Goal: Information Seeking & Learning: Learn about a topic

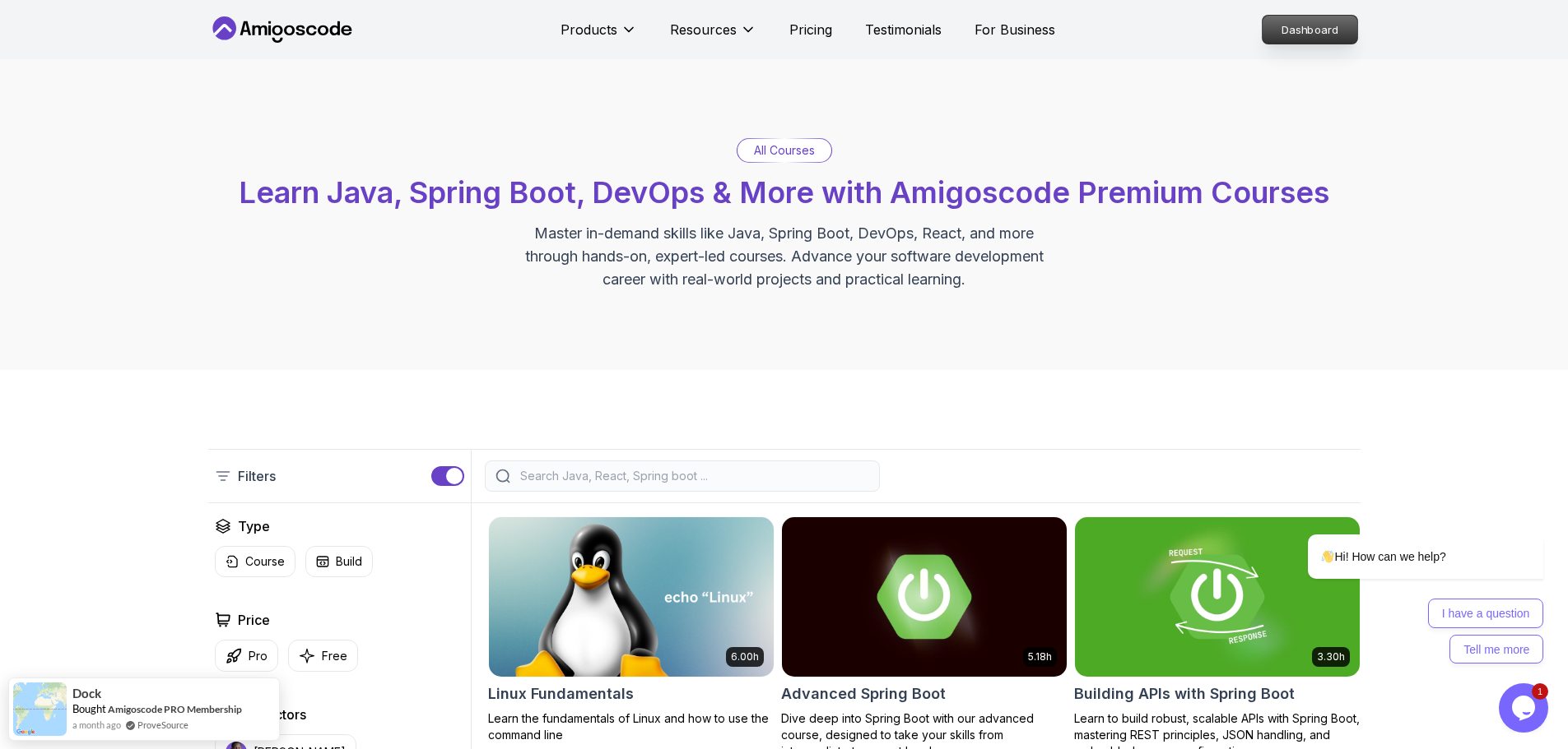
click at [1111, 29] on p "Dashboard" at bounding box center [1310, 29] width 94 height 28
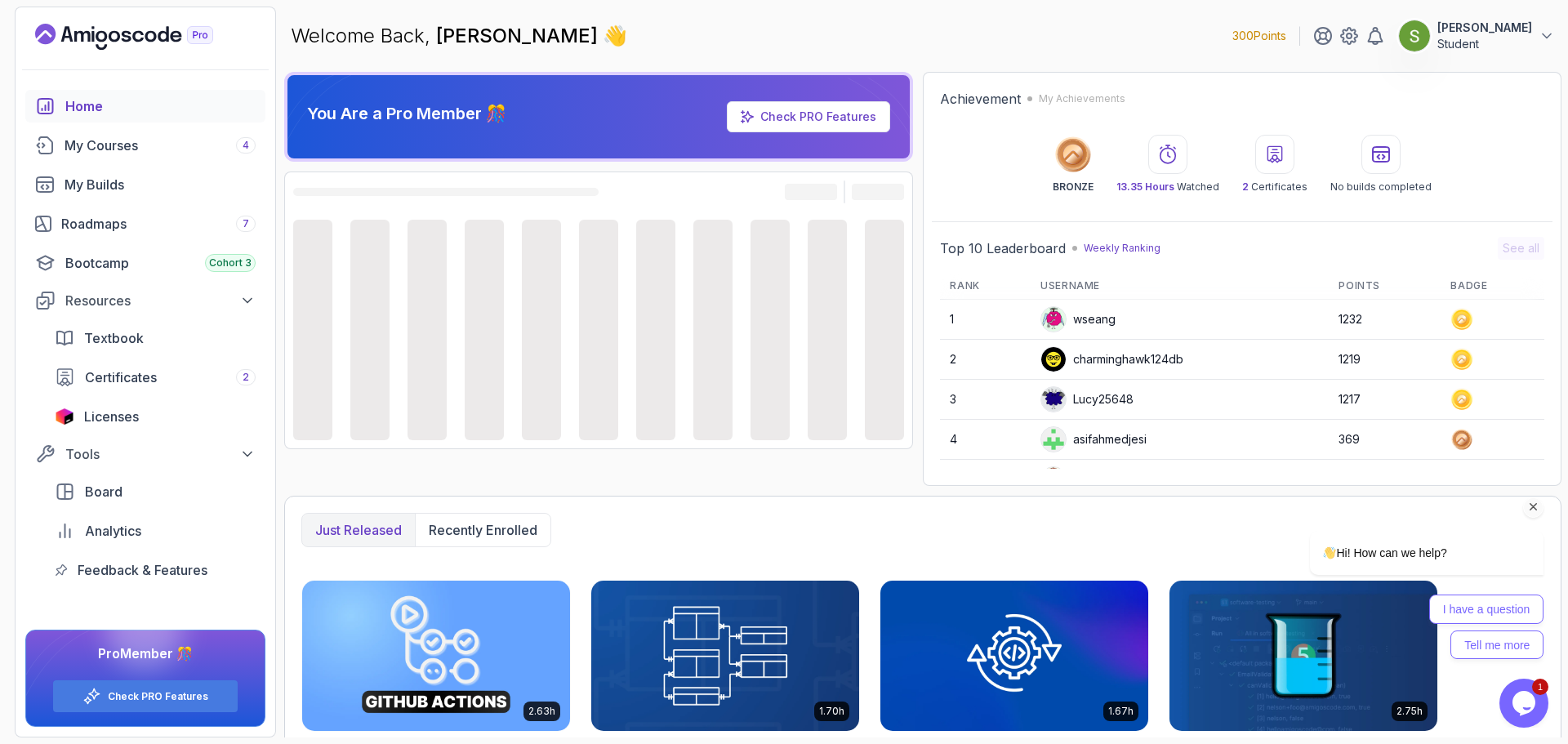
click at [1103, 488] on icon "Chat attention grabber" at bounding box center [1534, 507] width 15 height 15
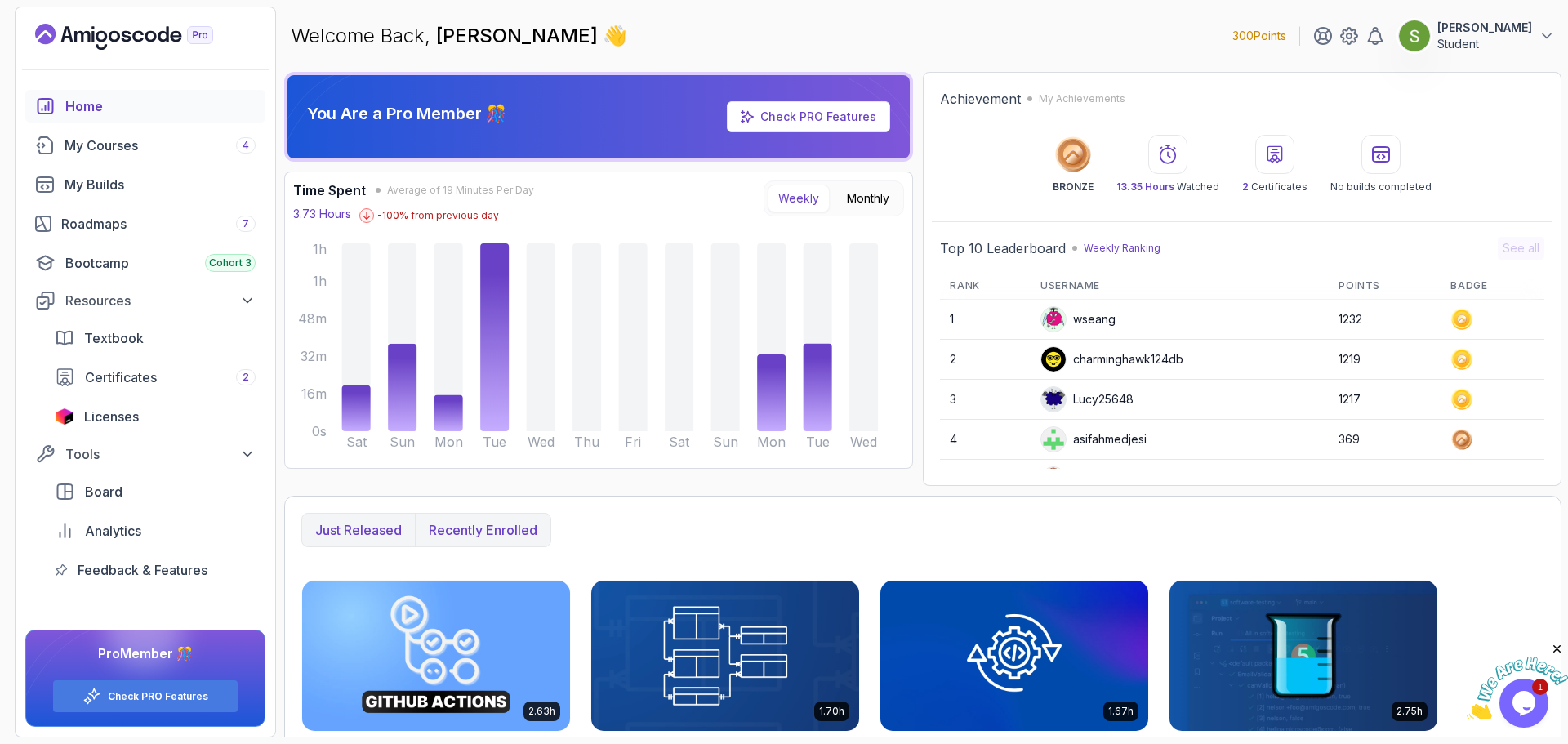
click at [516, 488] on button "Recently enrolled" at bounding box center [483, 530] width 135 height 33
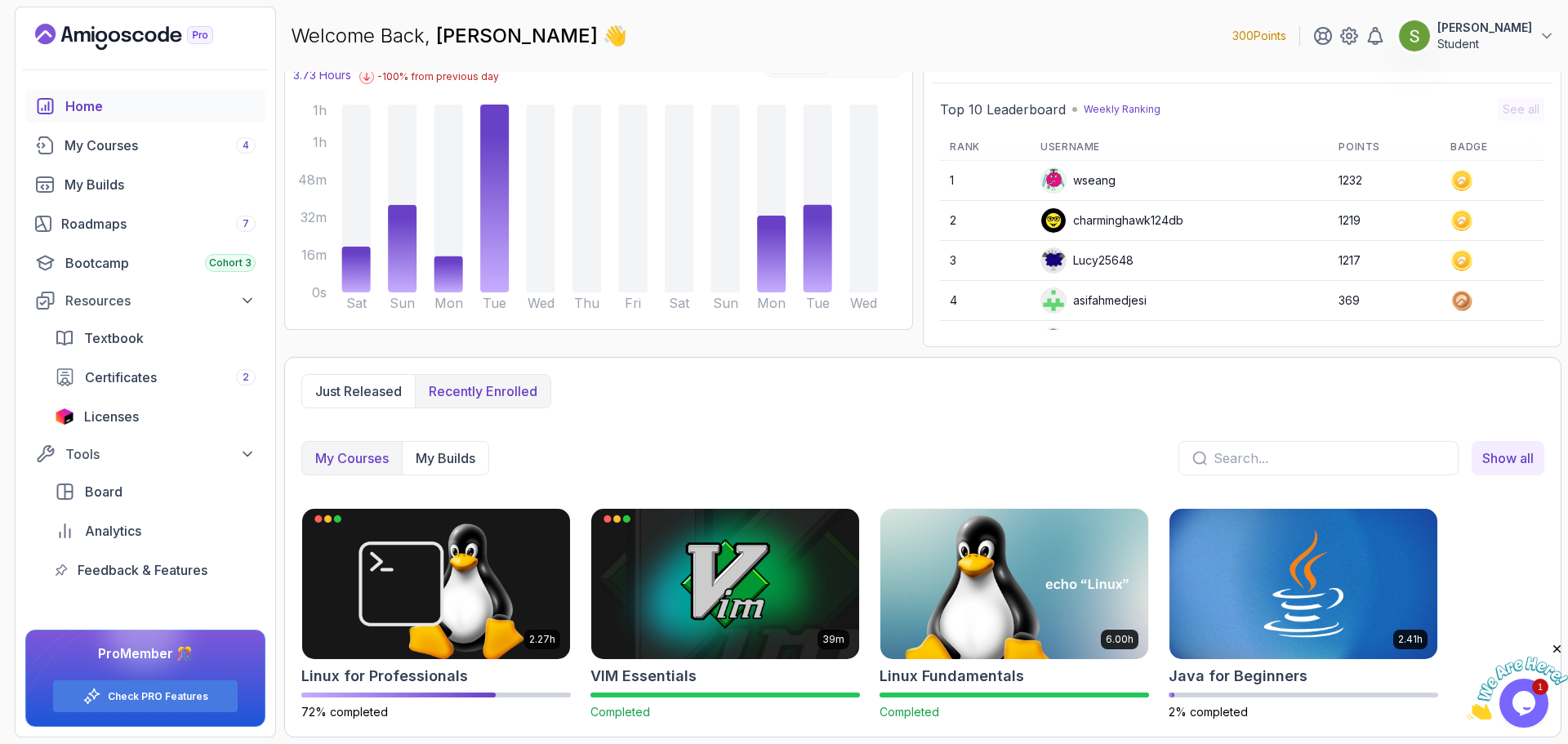
scroll to position [139, 0]
click at [440, 488] on img at bounding box center [436, 584] width 281 height 158
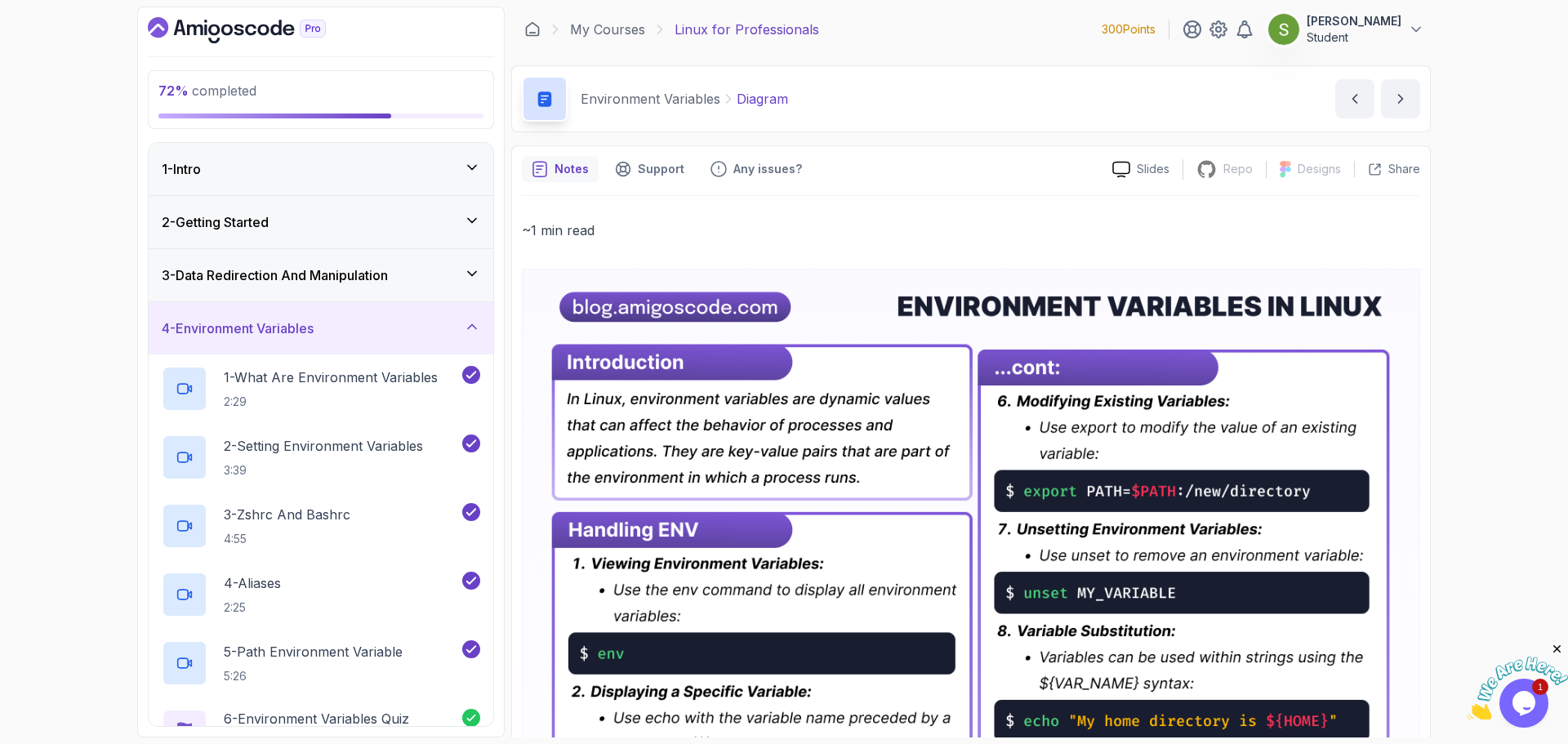
click at [457, 323] on div "4 - Environment Variables" at bounding box center [322, 329] width 319 height 20
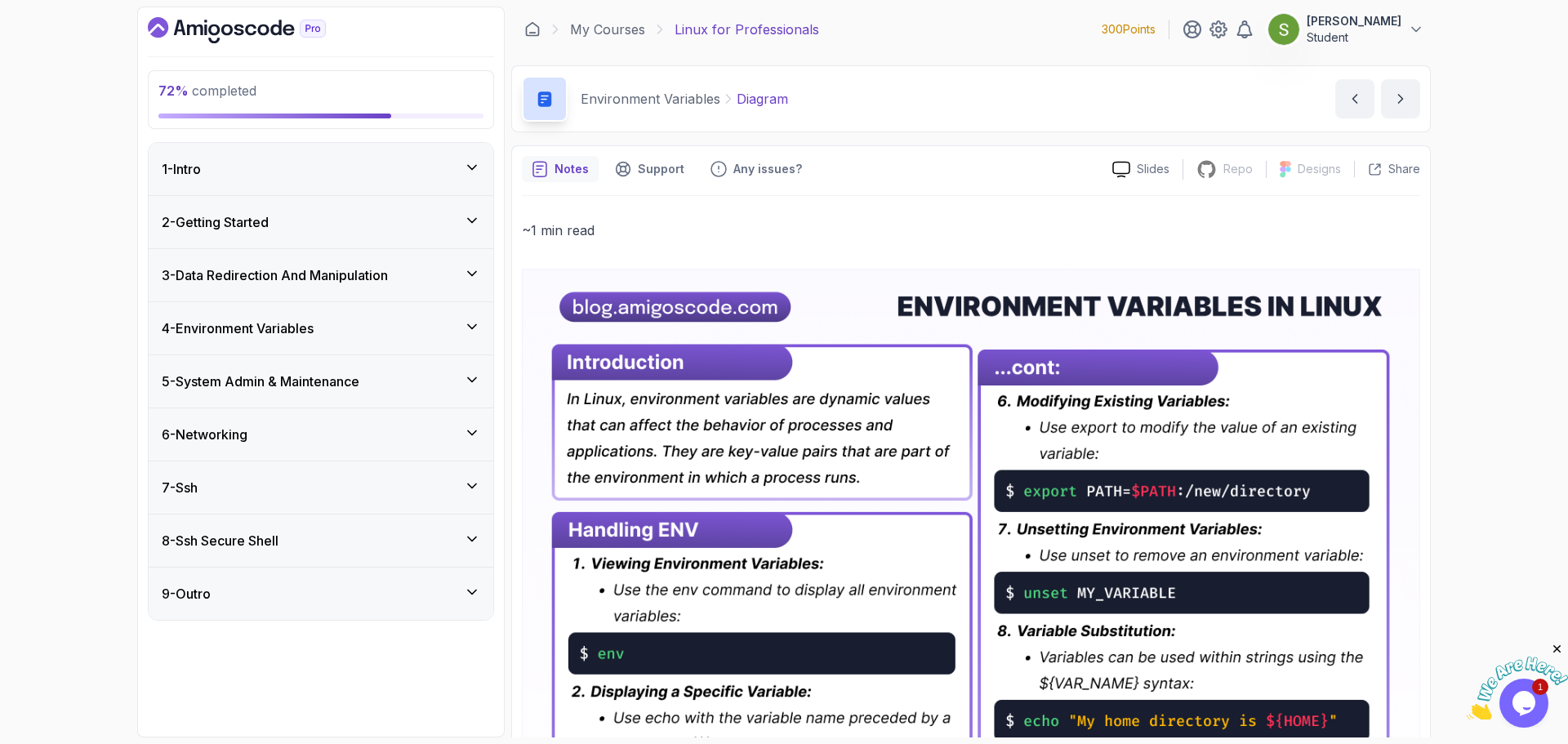
click at [426, 385] on div "5 - System Admin & Maintenance" at bounding box center [322, 381] width 319 height 20
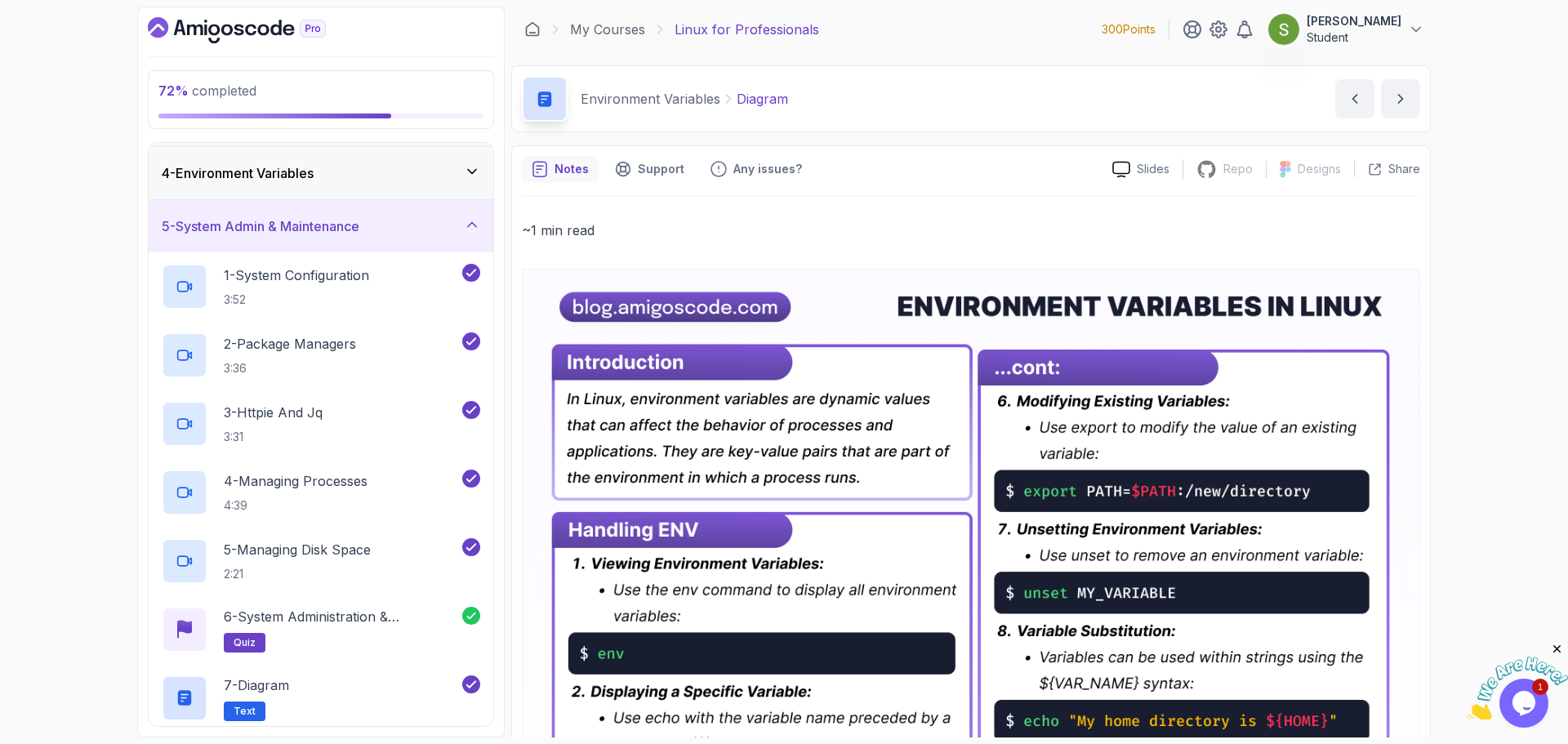
scroll to position [155, 0]
click at [477, 231] on icon at bounding box center [472, 225] width 16 height 16
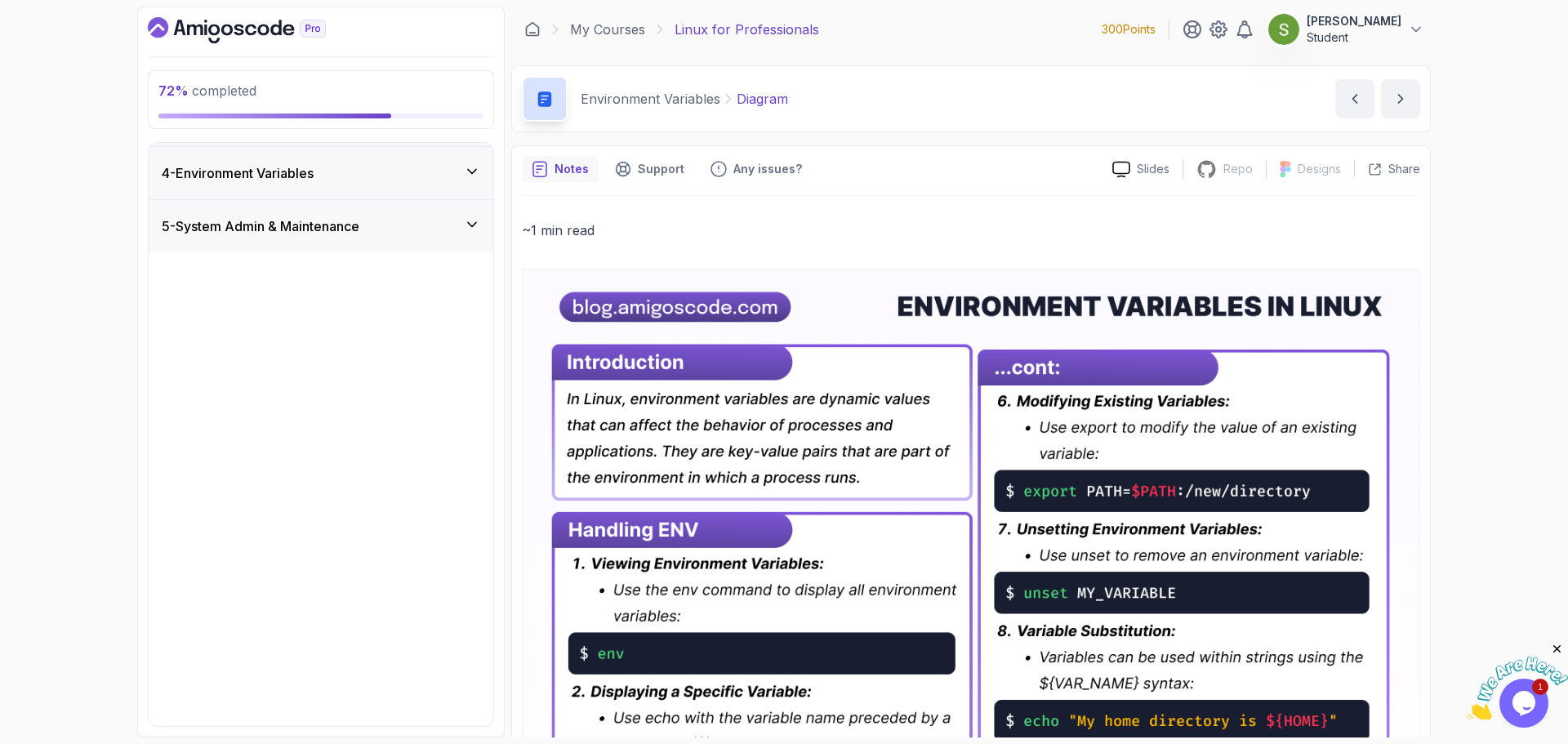
scroll to position [0, 0]
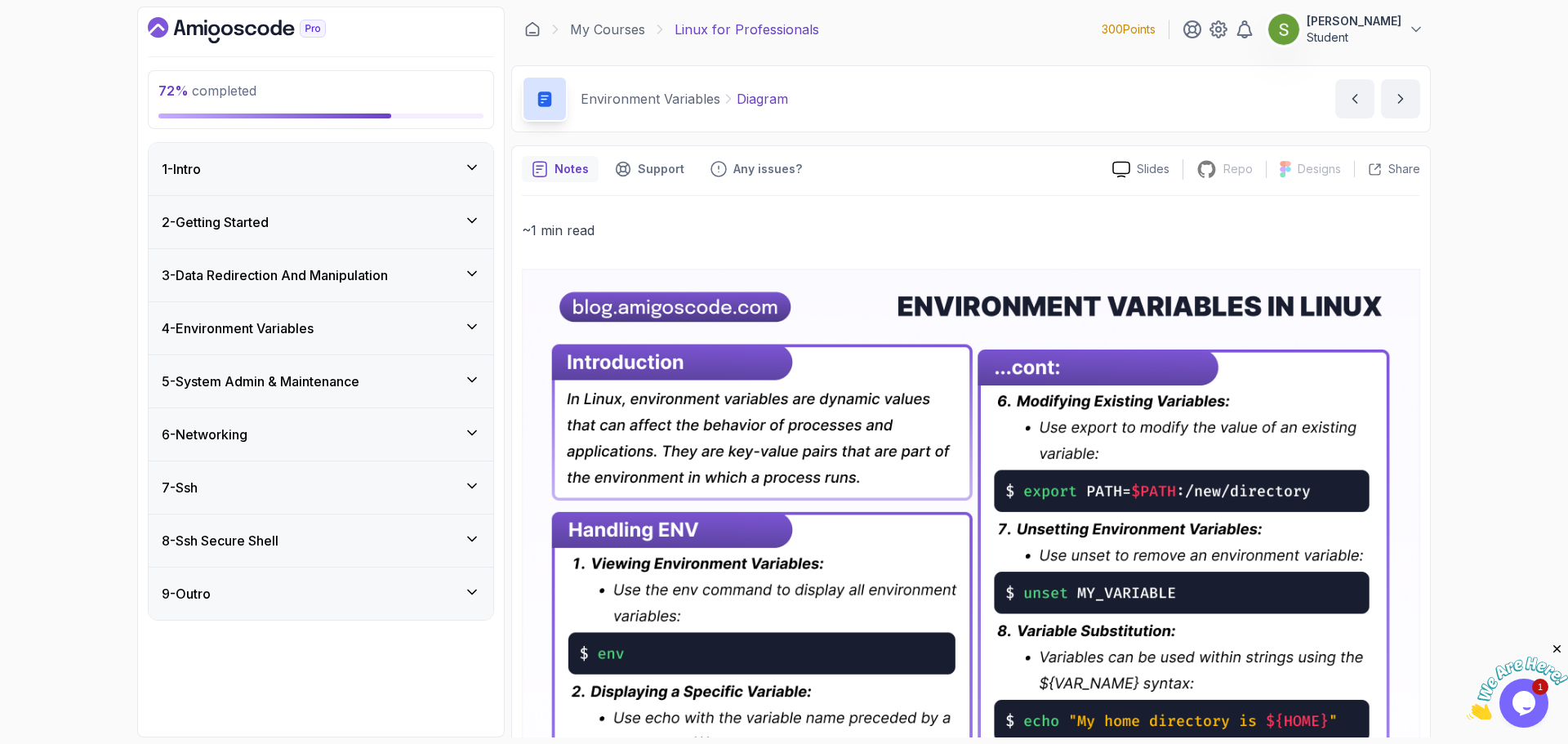
click at [413, 437] on div "6 - Networking" at bounding box center [322, 435] width 319 height 20
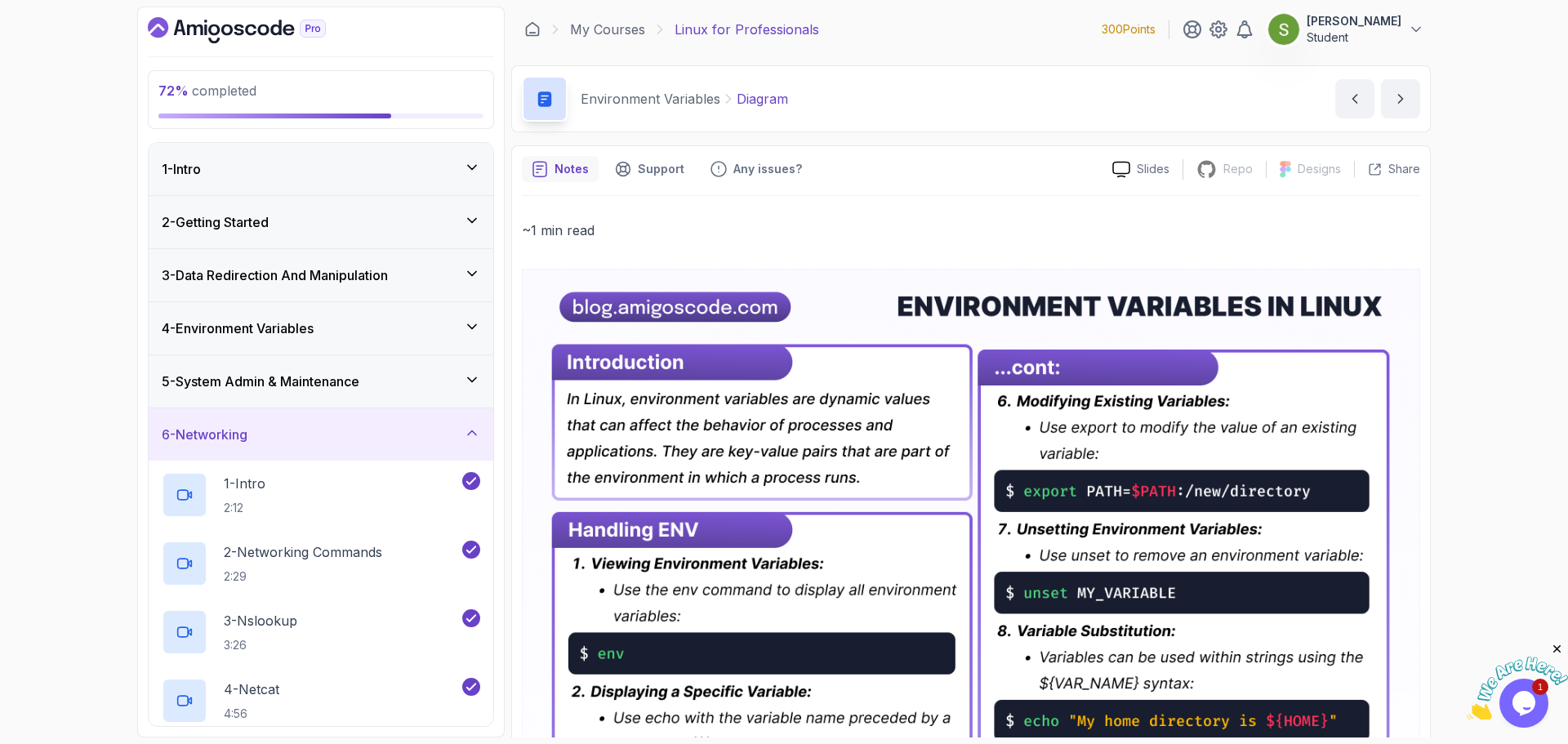
click at [413, 437] on div "6 - Networking" at bounding box center [322, 435] width 319 height 20
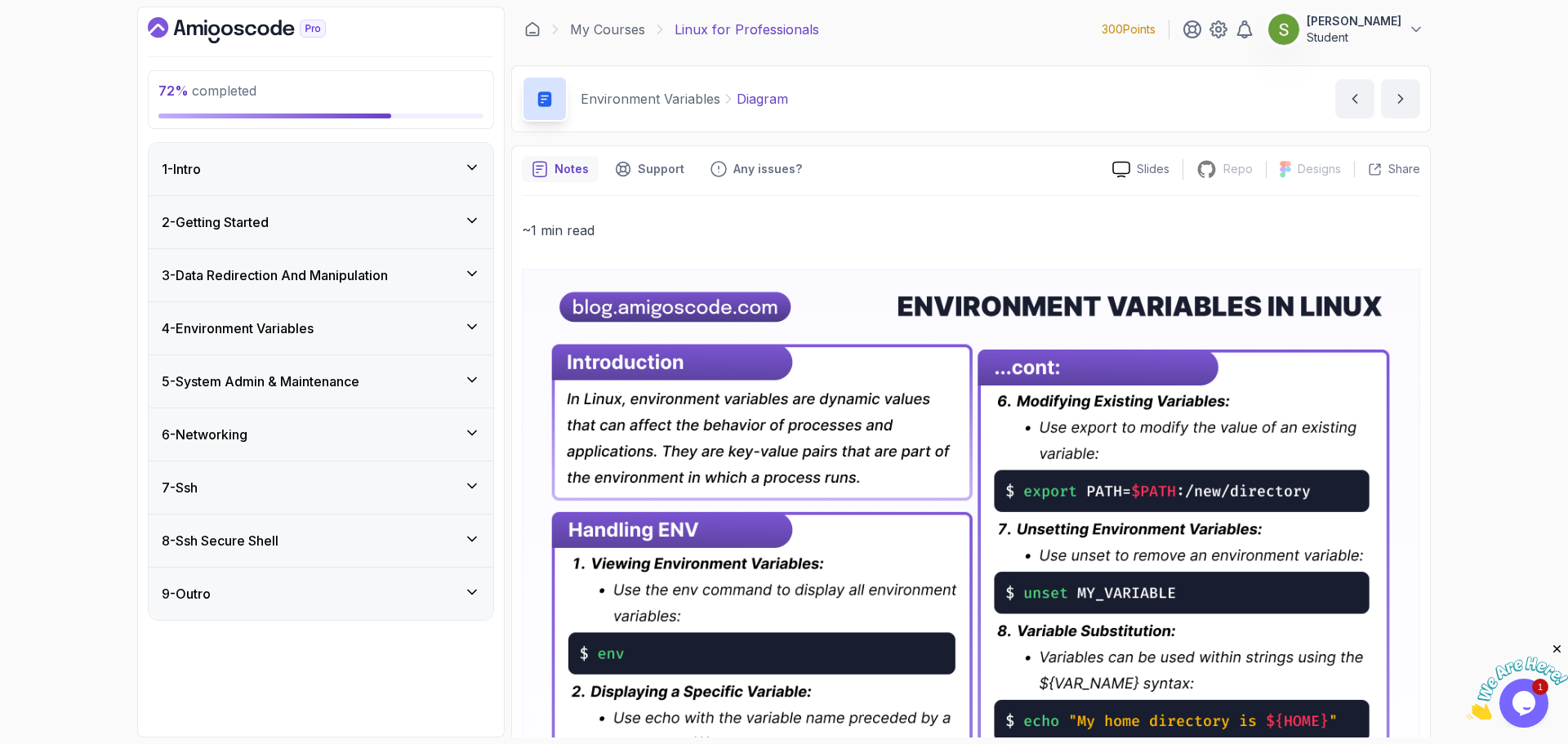
click at [413, 437] on div "6 - Networking" at bounding box center [322, 435] width 319 height 20
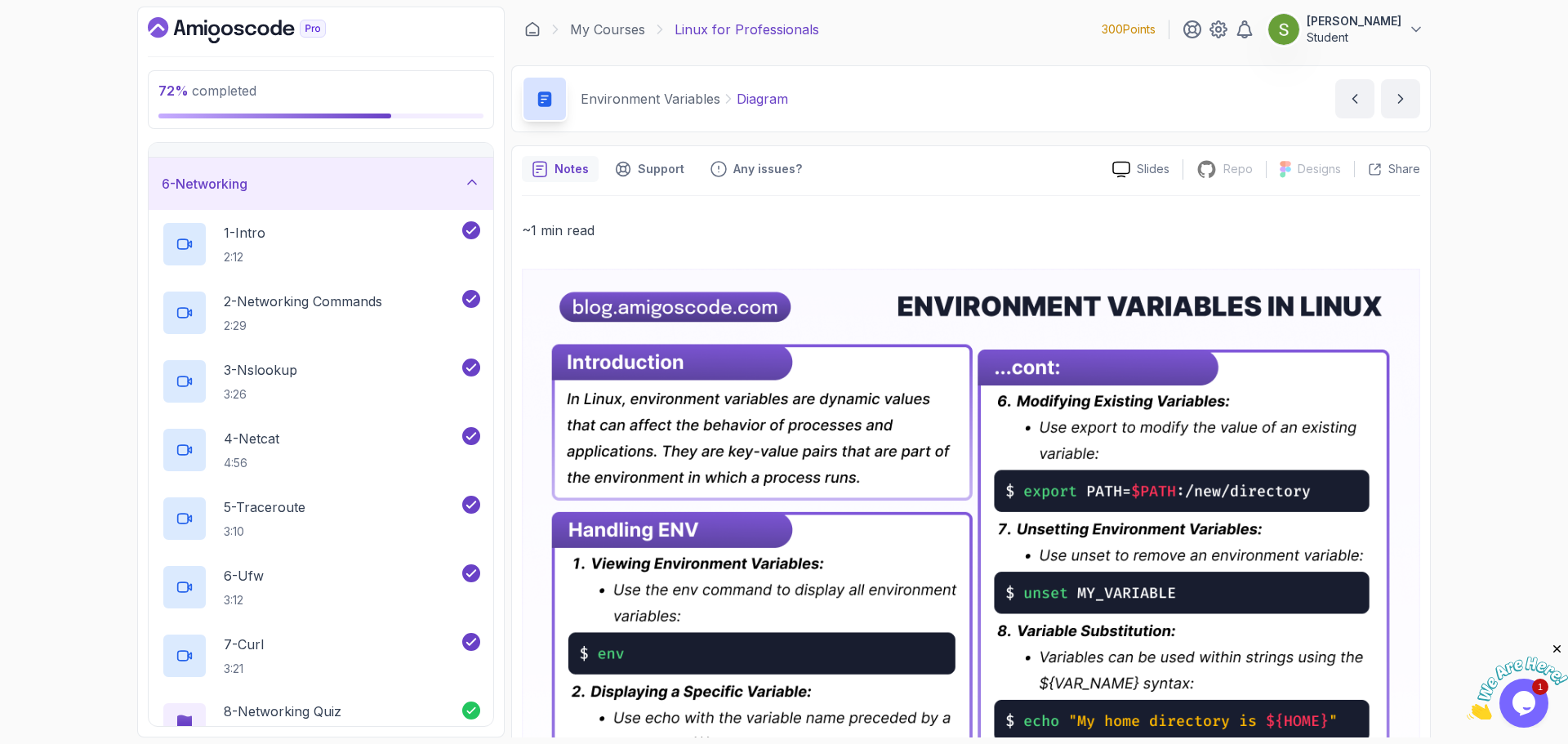
scroll to position [206, 0]
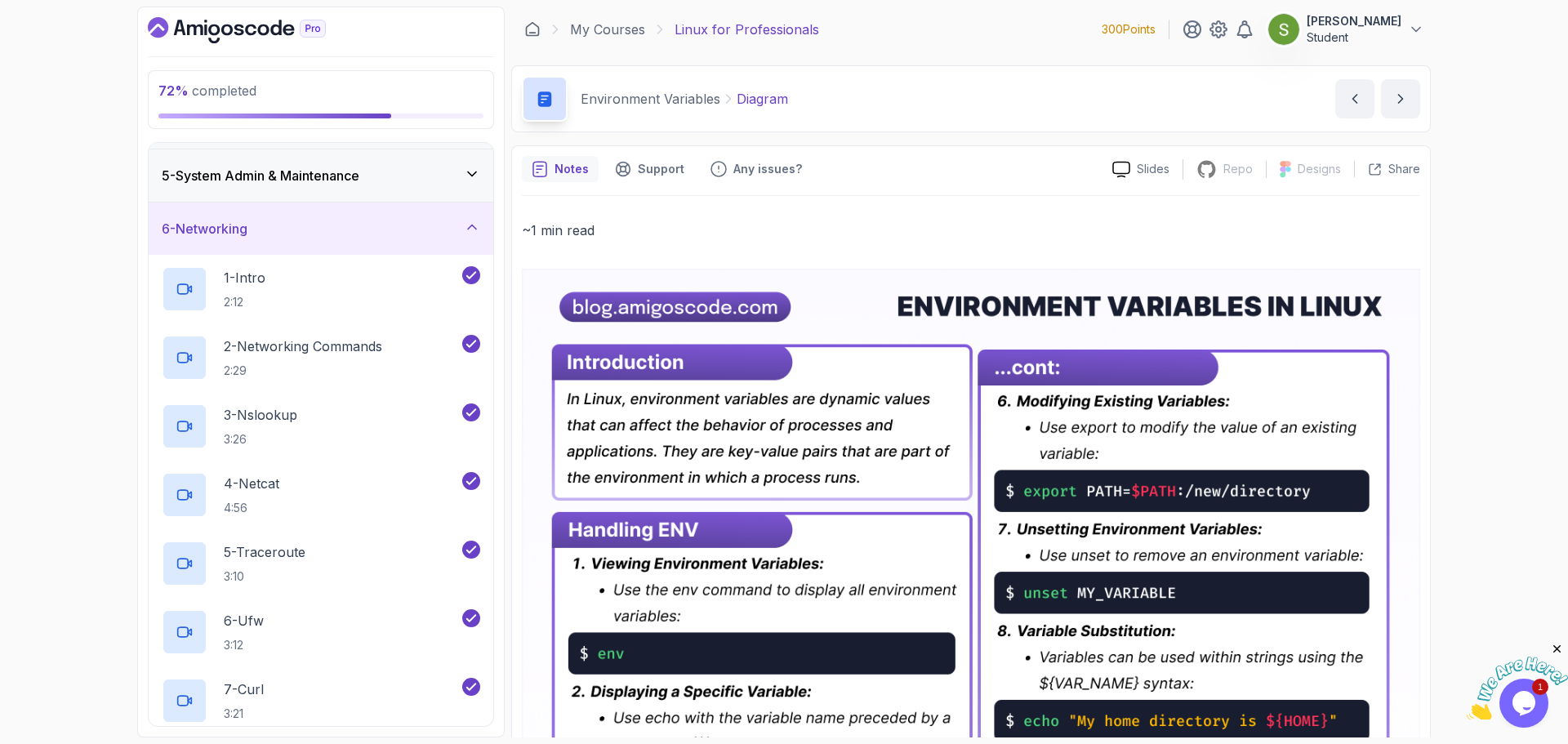
click at [469, 228] on icon at bounding box center [471, 226] width 8 height 4
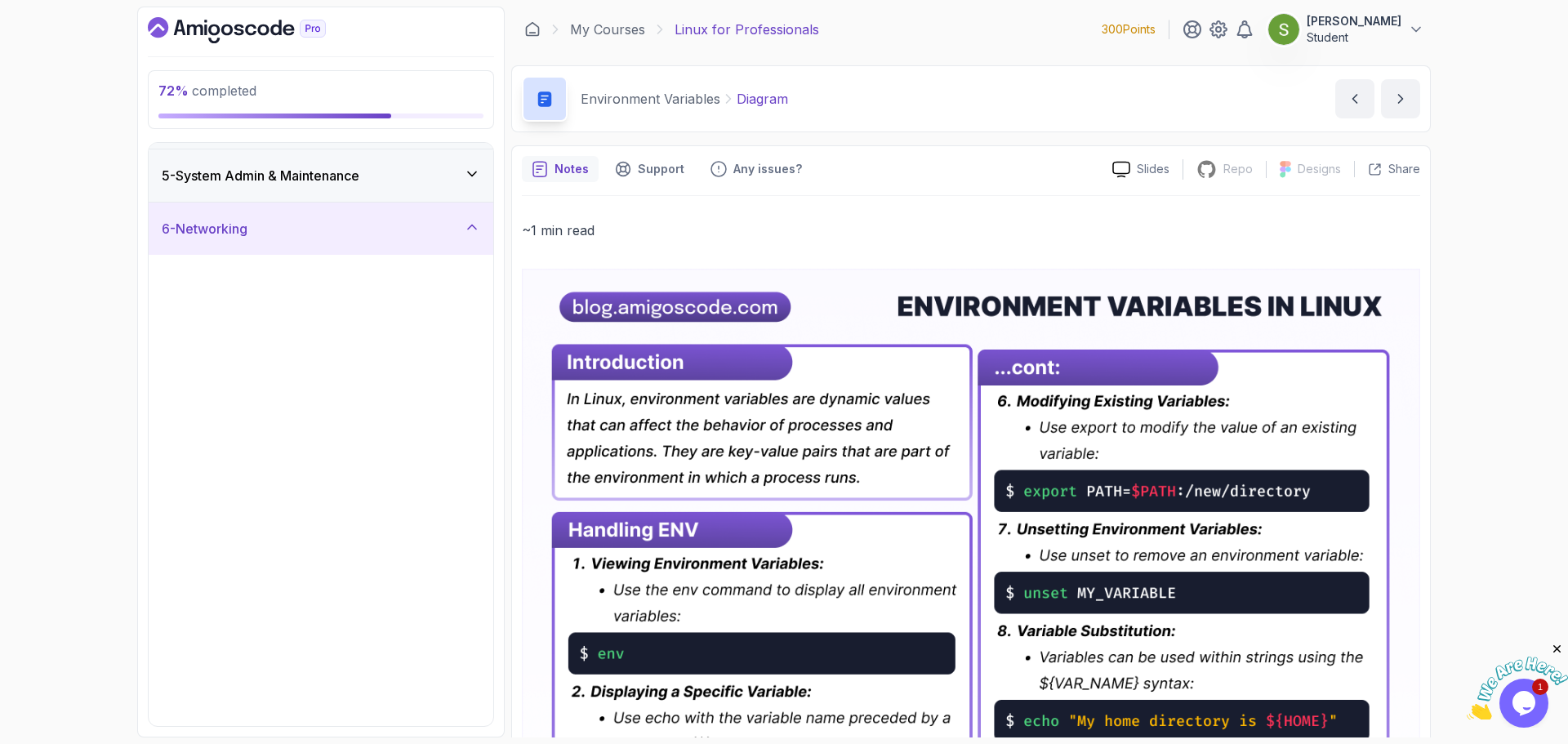
scroll to position [0, 0]
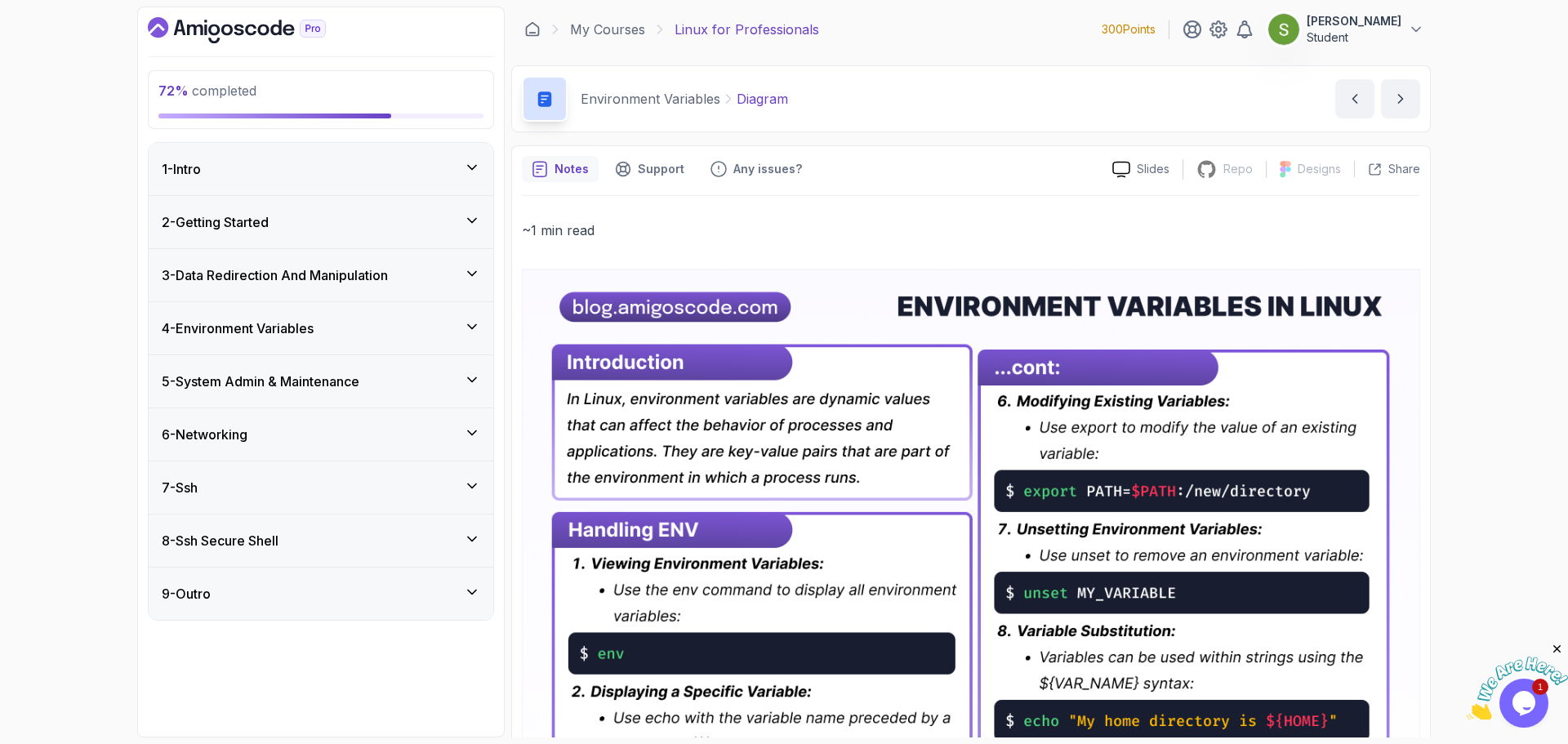
click at [402, 488] on div "7 - Ssh" at bounding box center [322, 487] width 319 height 20
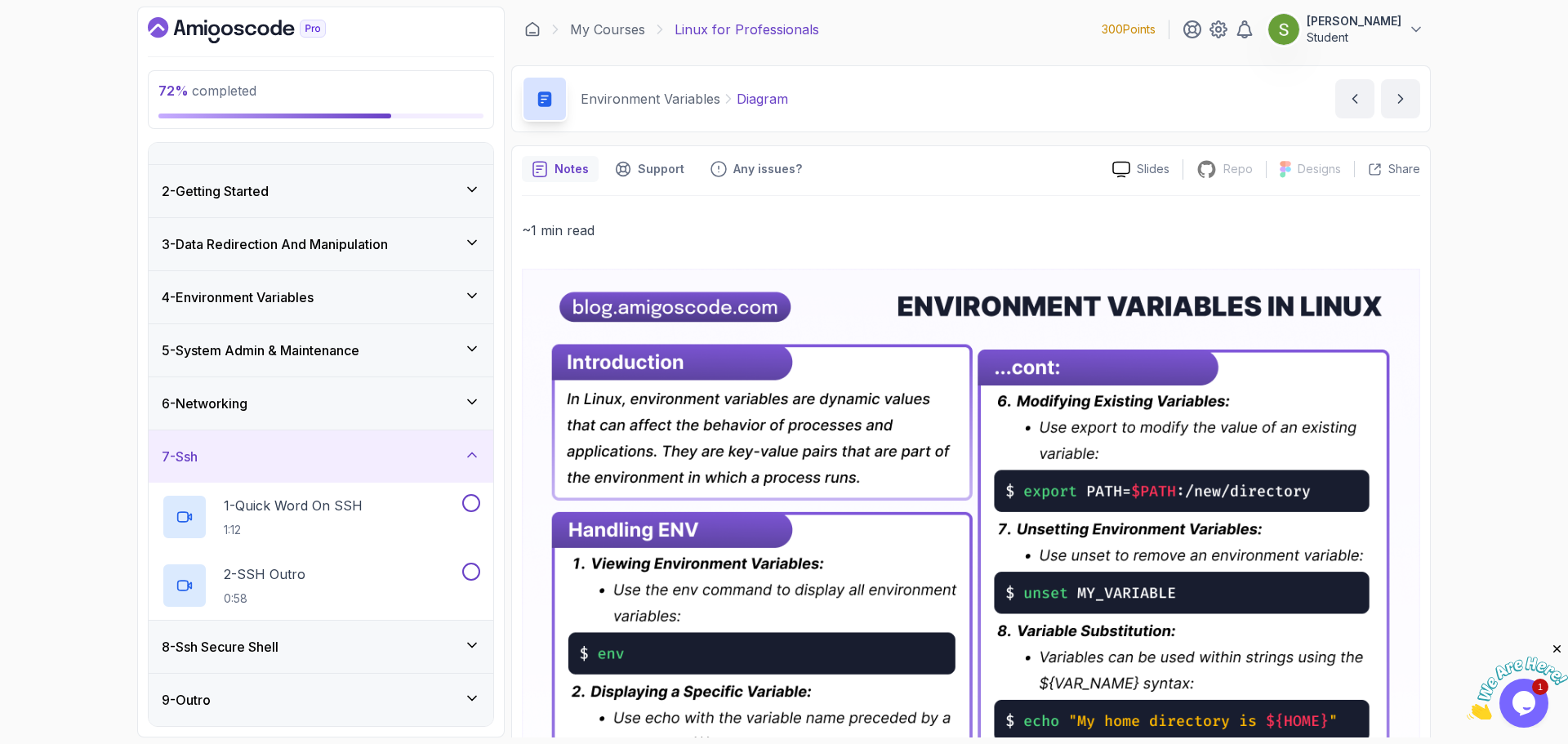
scroll to position [31, 0]
click at [463, 405] on div "6 - Networking" at bounding box center [322, 404] width 319 height 20
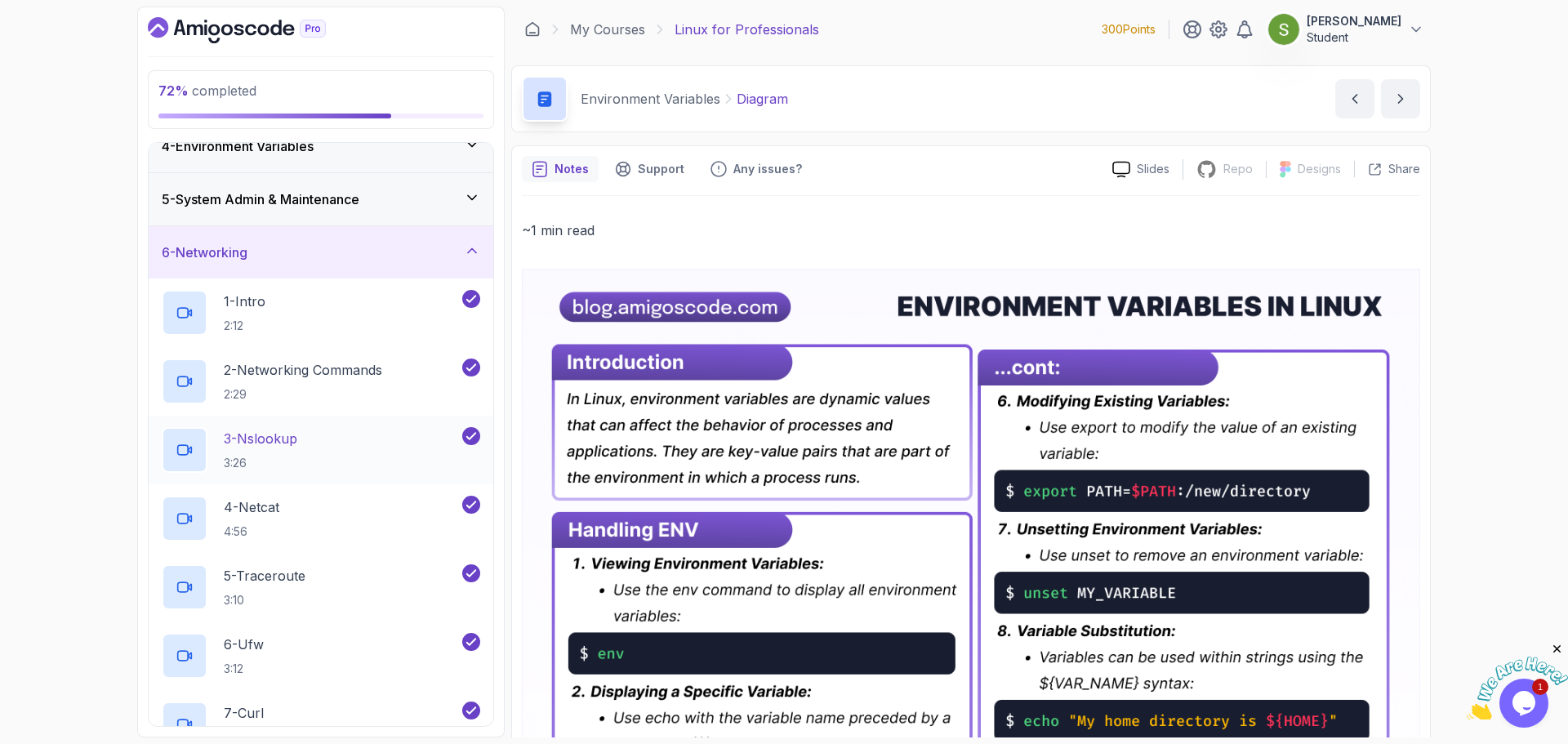
scroll to position [160, 0]
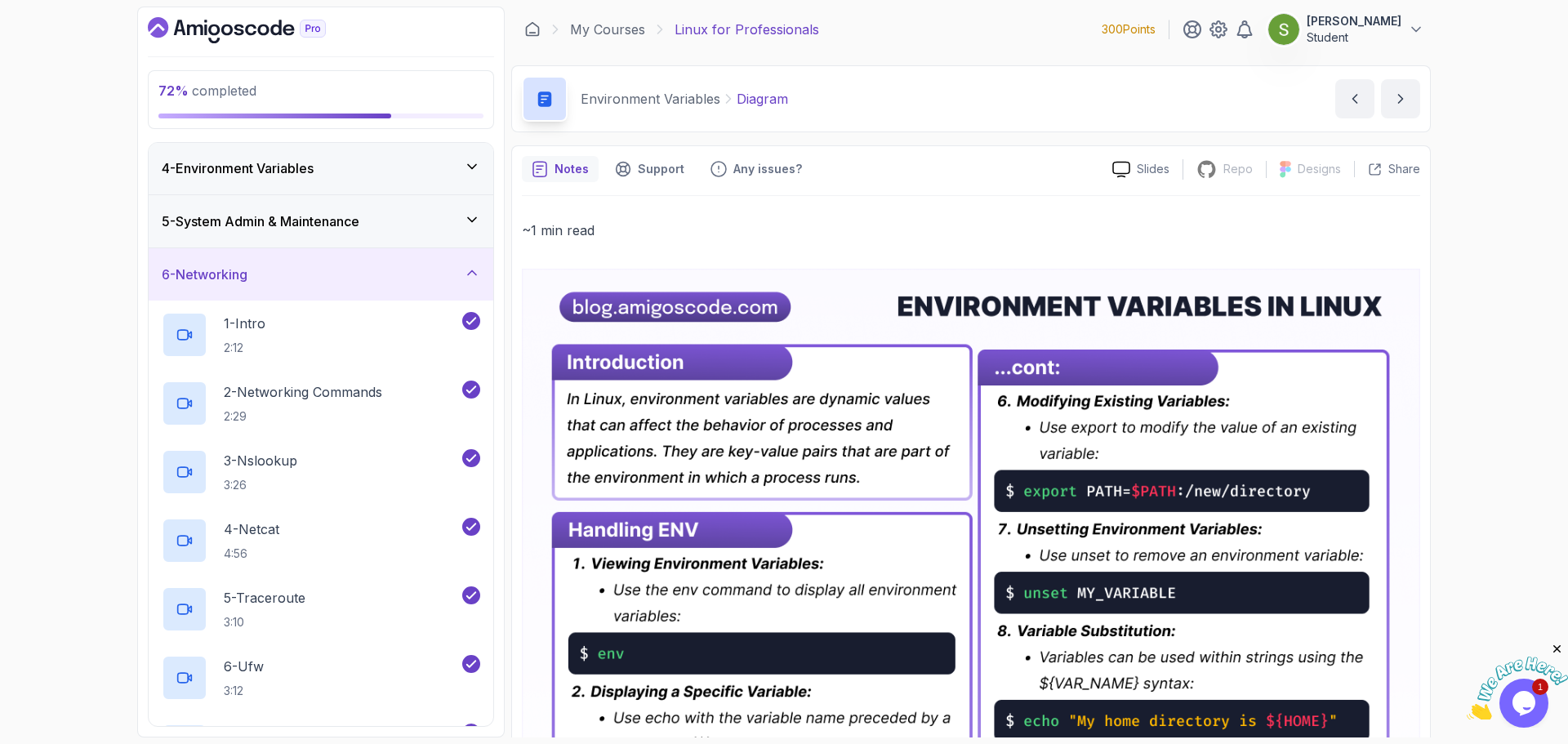
click at [491, 274] on div "6 - Networking" at bounding box center [321, 274] width 345 height 53
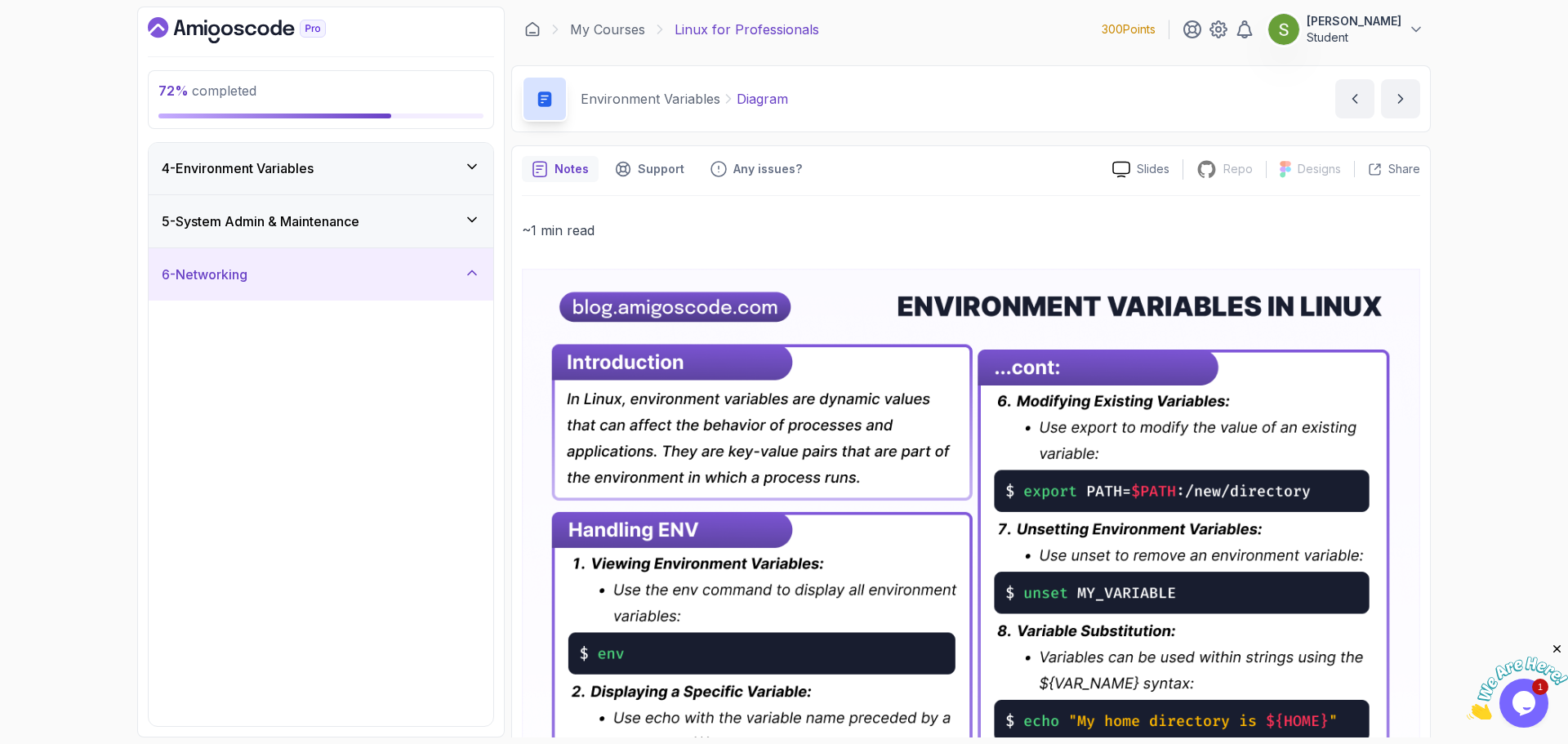
scroll to position [0, 0]
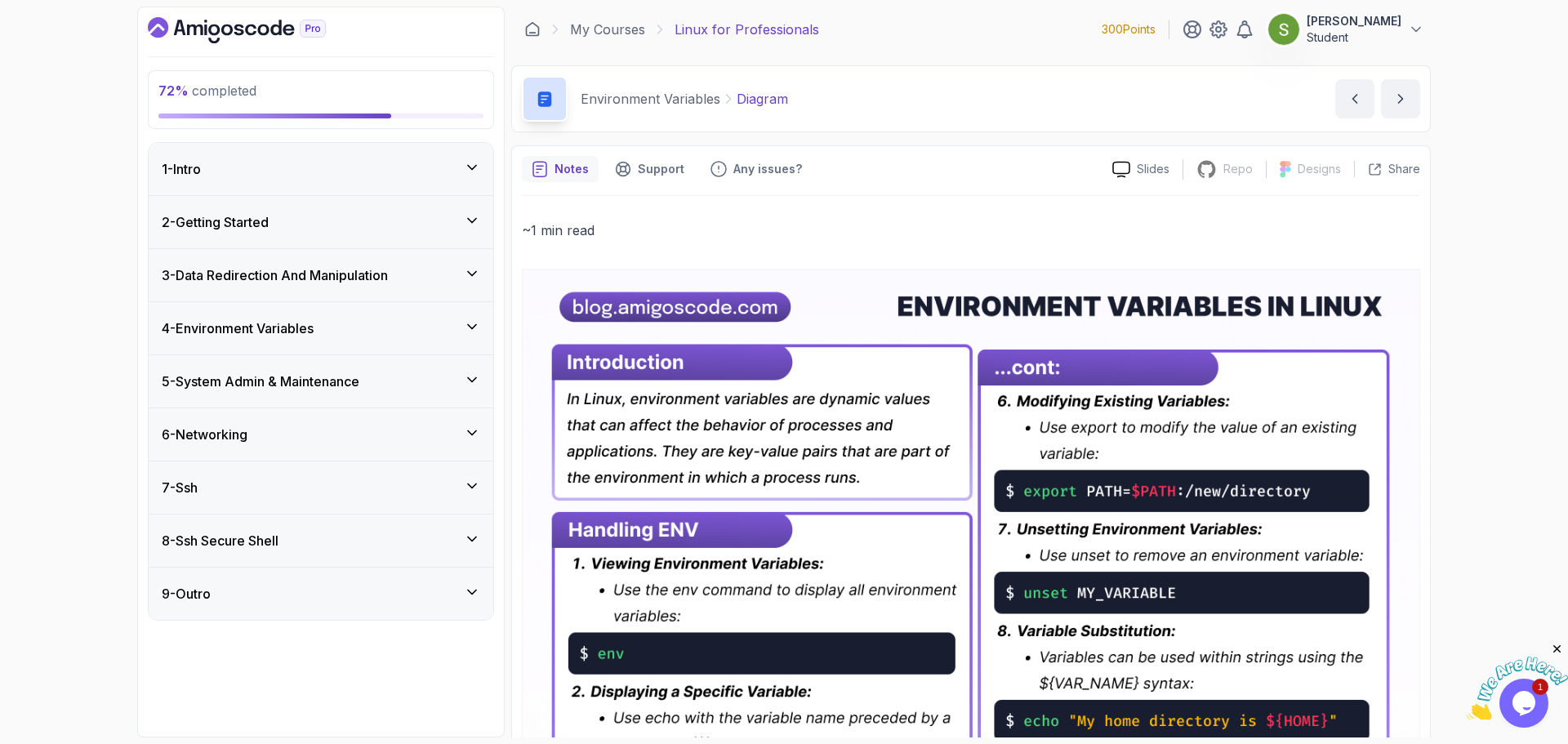
click at [338, 488] on div "7 - Ssh" at bounding box center [322, 487] width 319 height 20
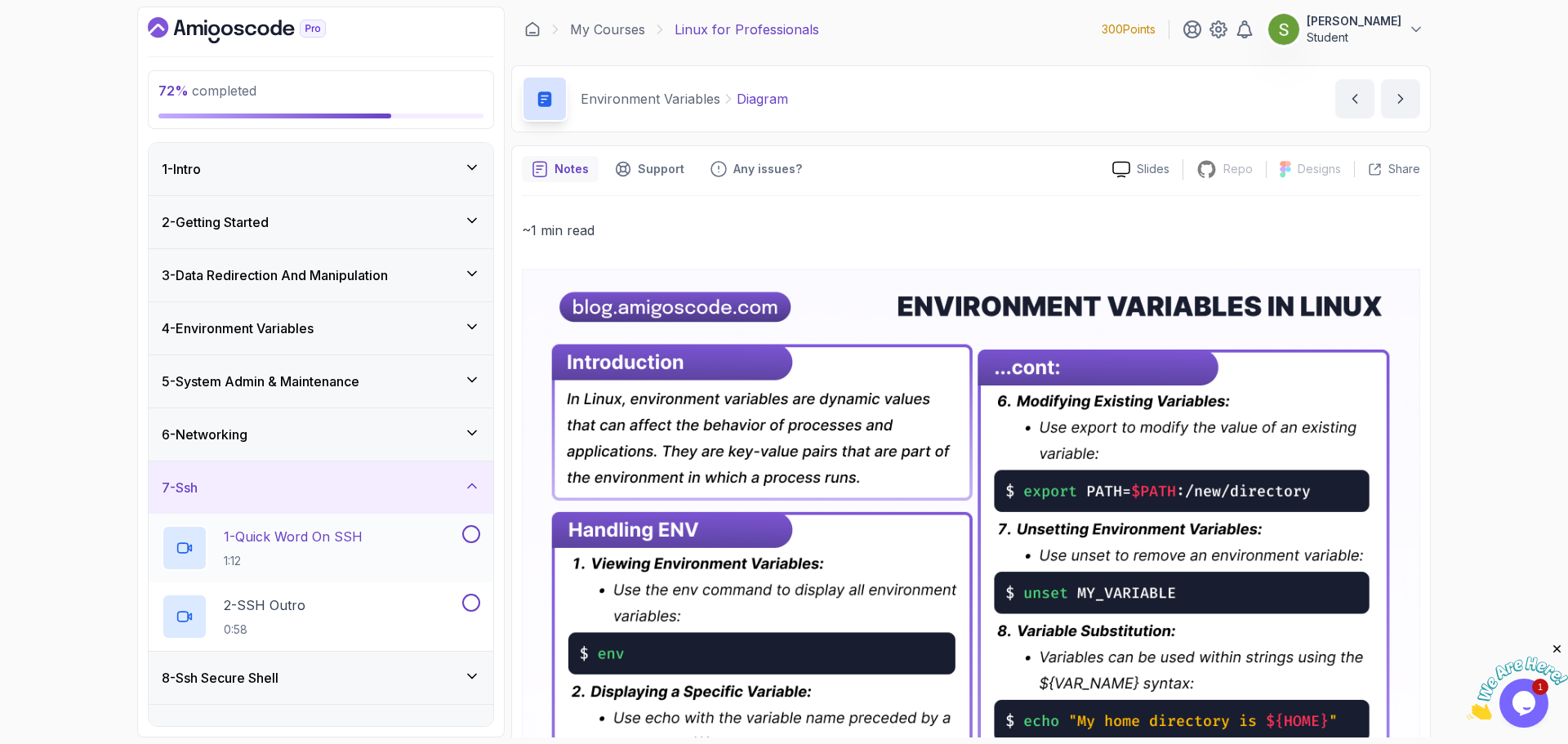
click at [345, 488] on p "1 - Quick Word On SSH" at bounding box center [293, 536] width 139 height 20
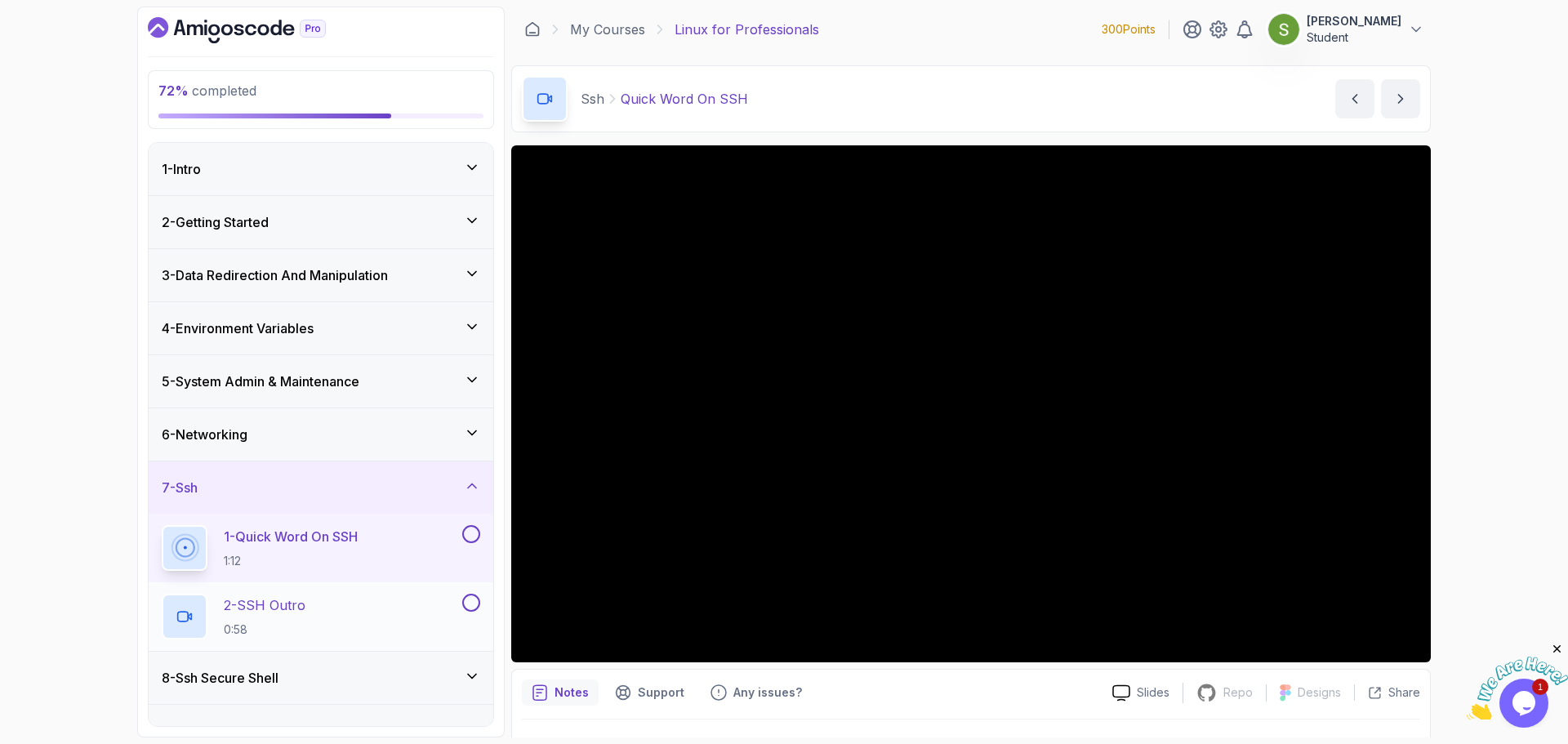
scroll to position [31, 0]
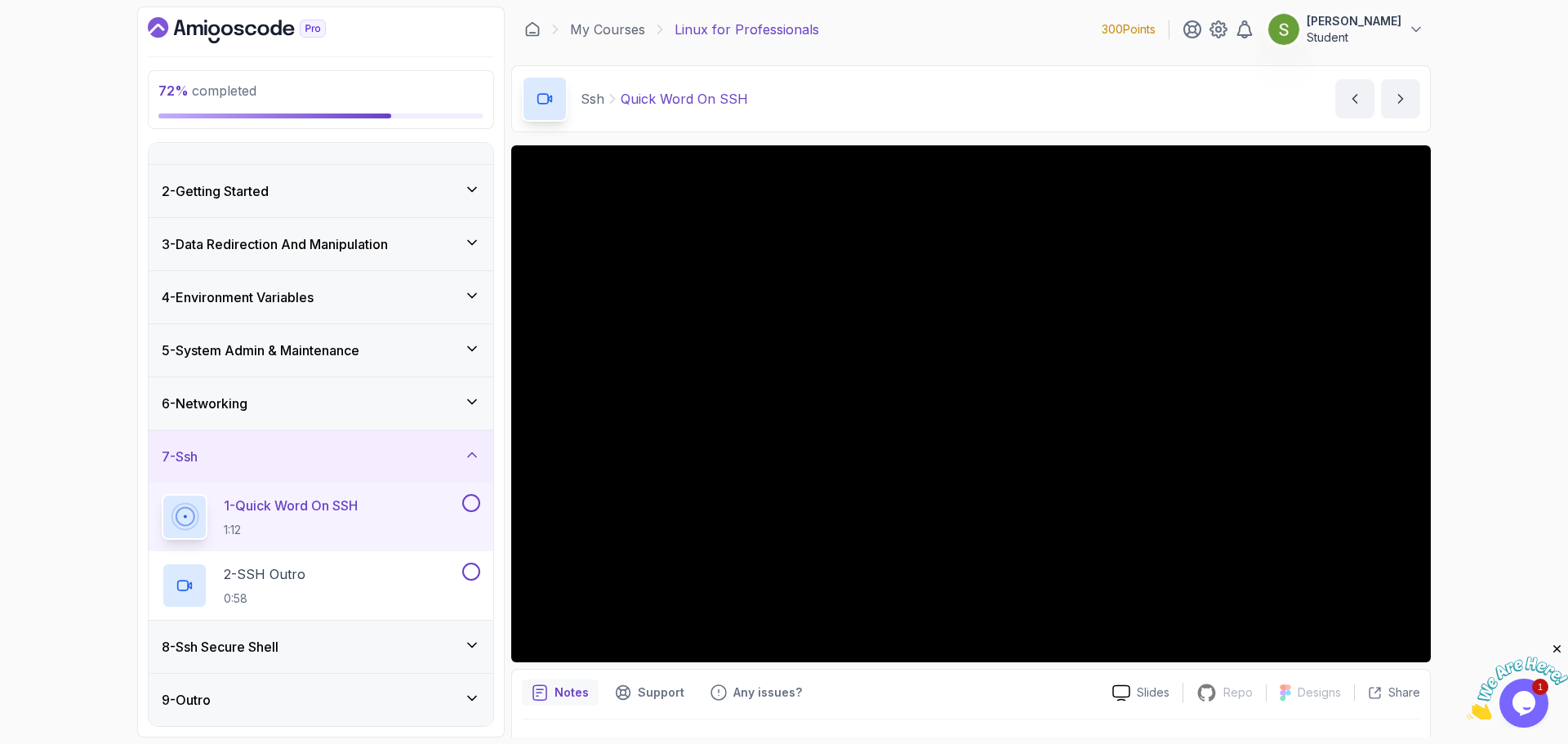
click at [306, 488] on div "8 - Ssh Secure Shell" at bounding box center [322, 647] width 319 height 20
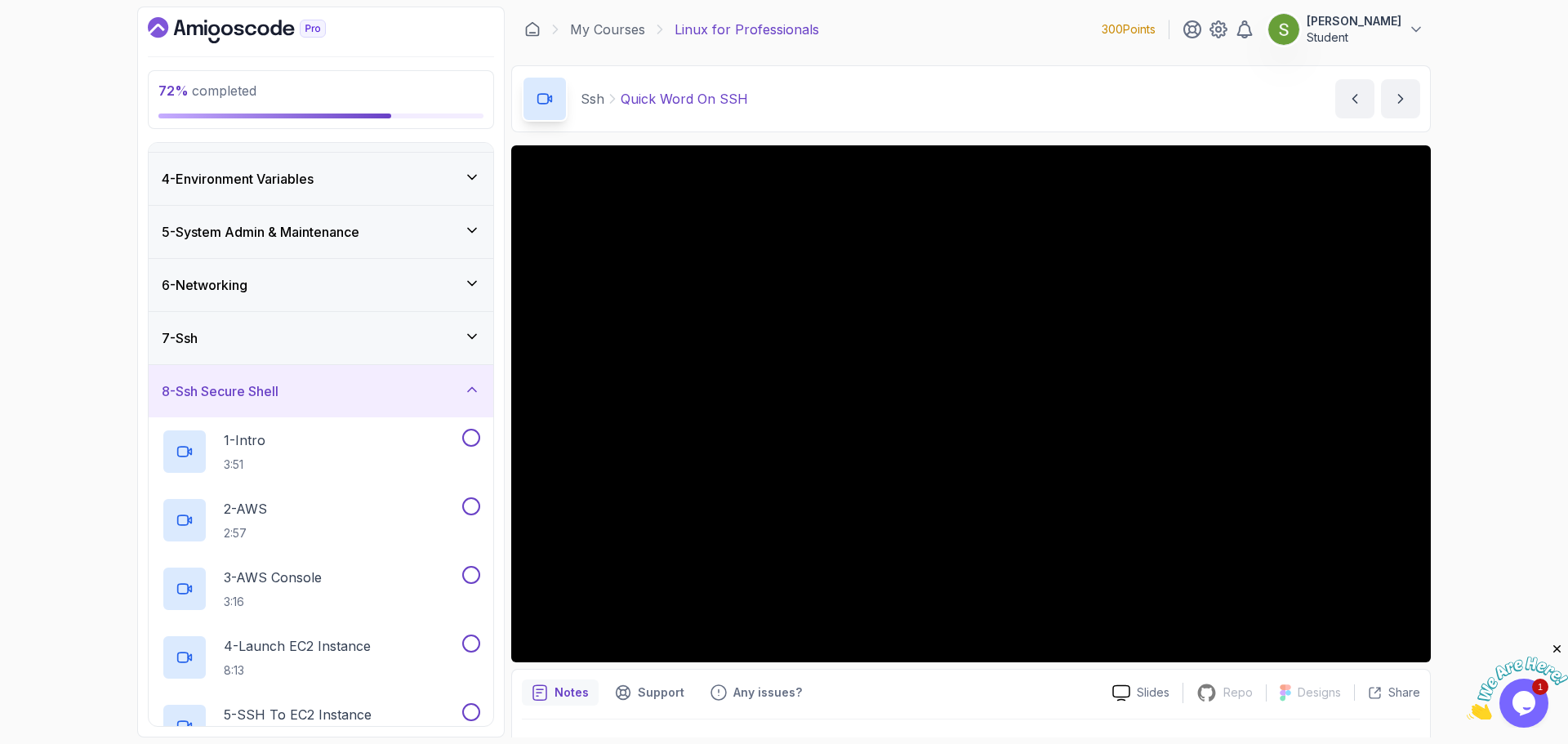
scroll to position [149, 0]
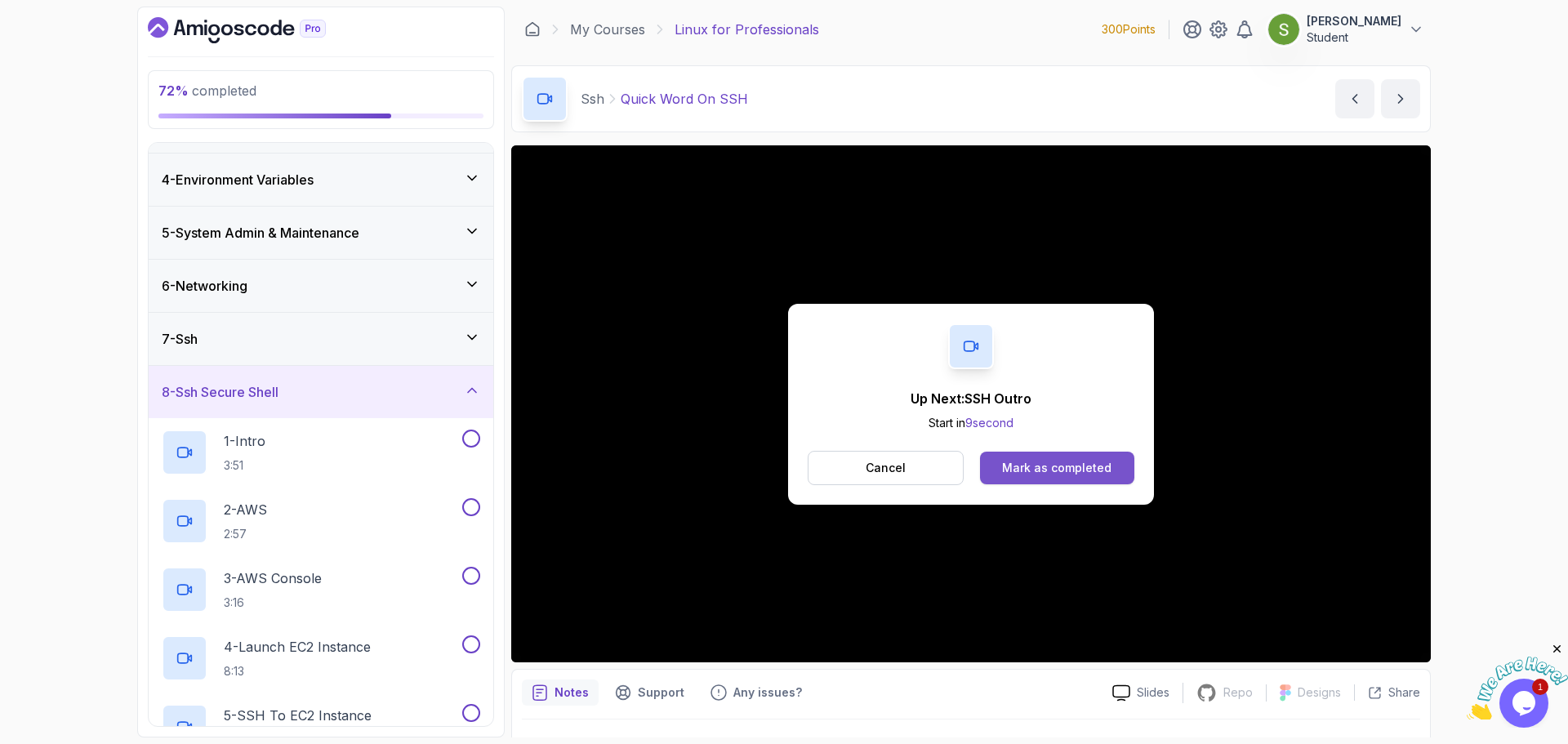
click at [1103, 469] on button "Mark as completed" at bounding box center [1057, 468] width 154 height 33
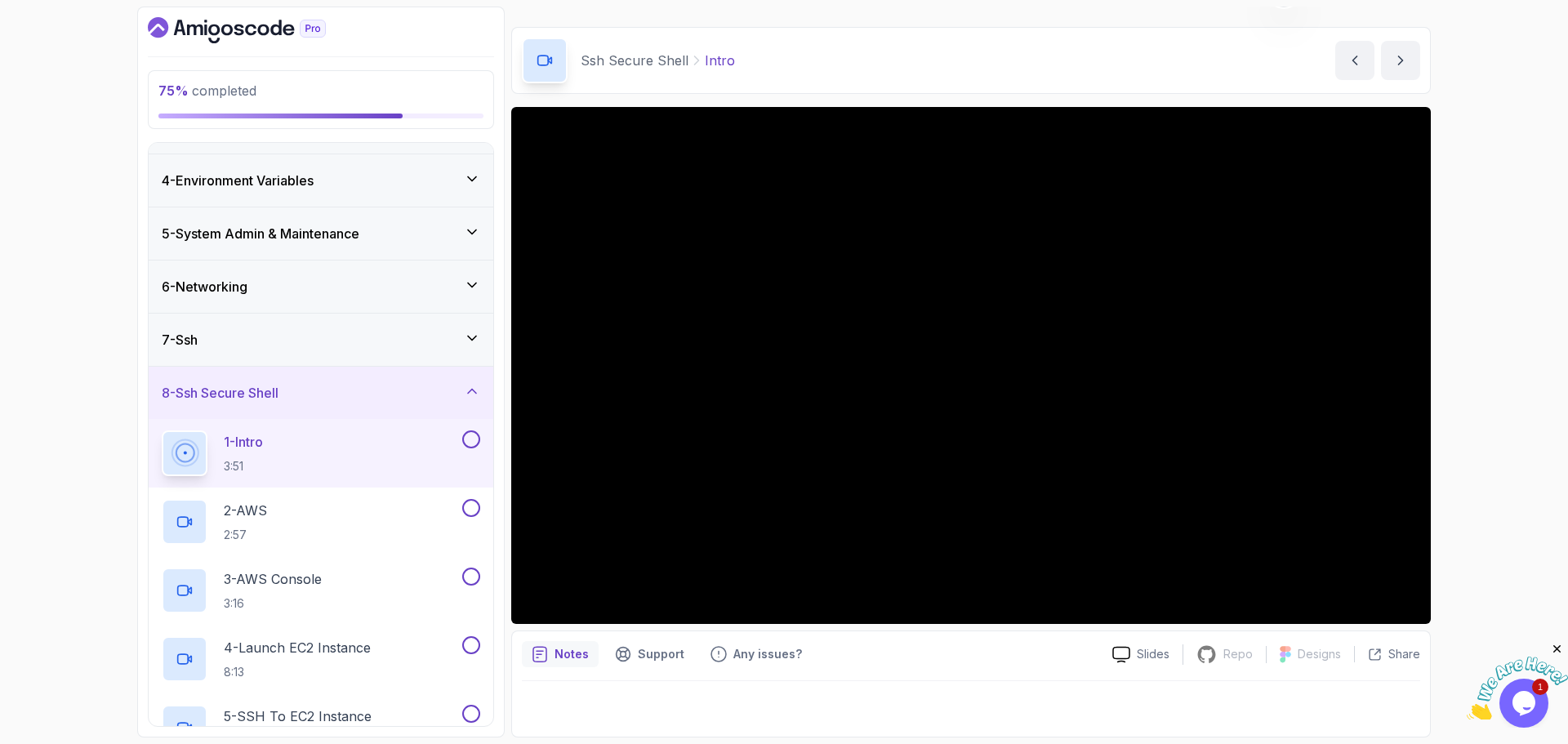
scroll to position [183, 0]
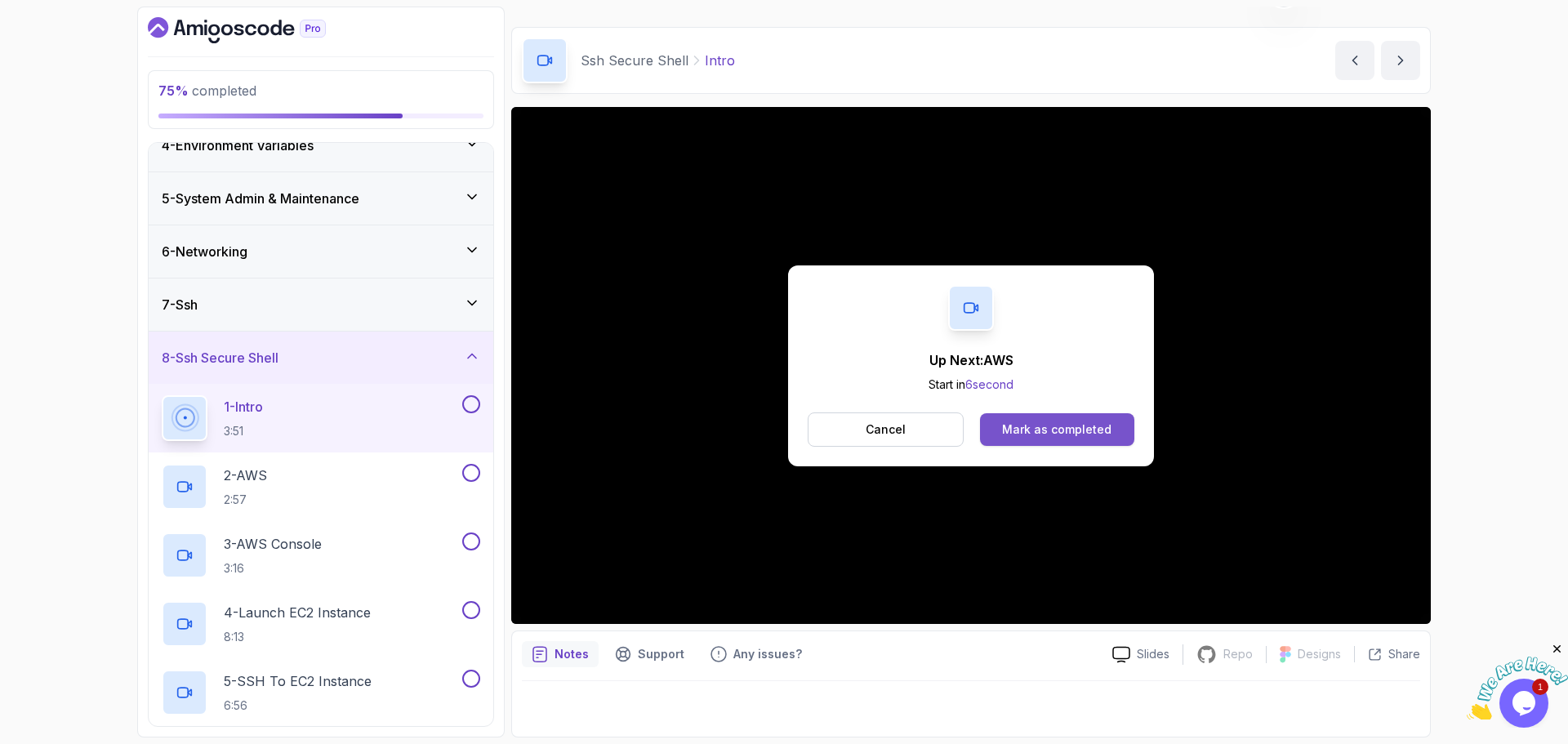
click at [1087, 420] on button "Mark as completed" at bounding box center [1057, 429] width 154 height 33
